Goal: Find specific page/section: Find specific page/section

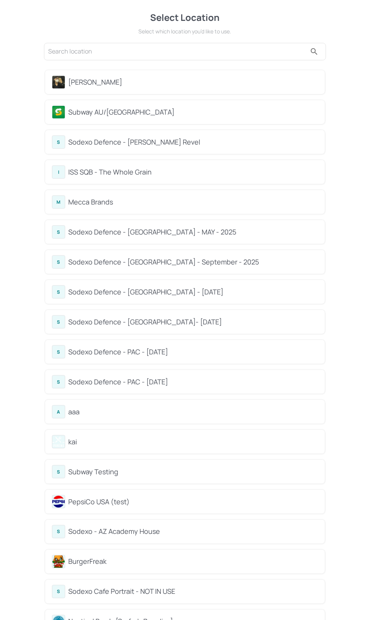
click at [129, 53] on input "text" at bounding box center [177, 52] width 259 height 12
type input "?"
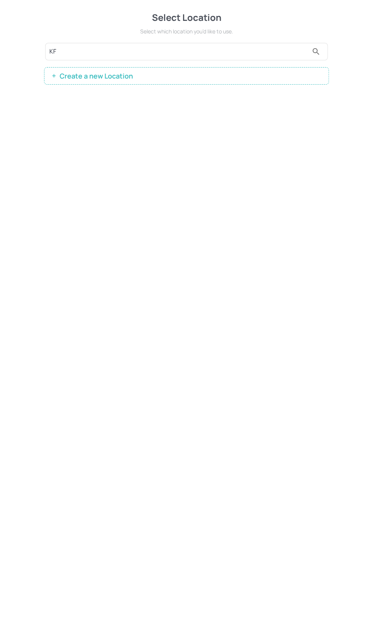
type input "K"
